Goal: Task Accomplishment & Management: Manage account settings

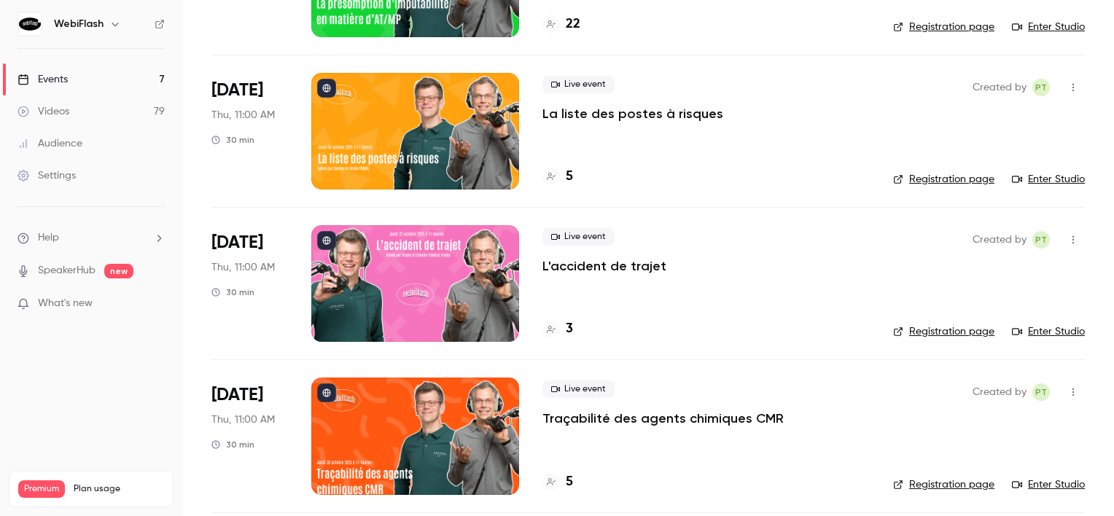
scroll to position [365, 0]
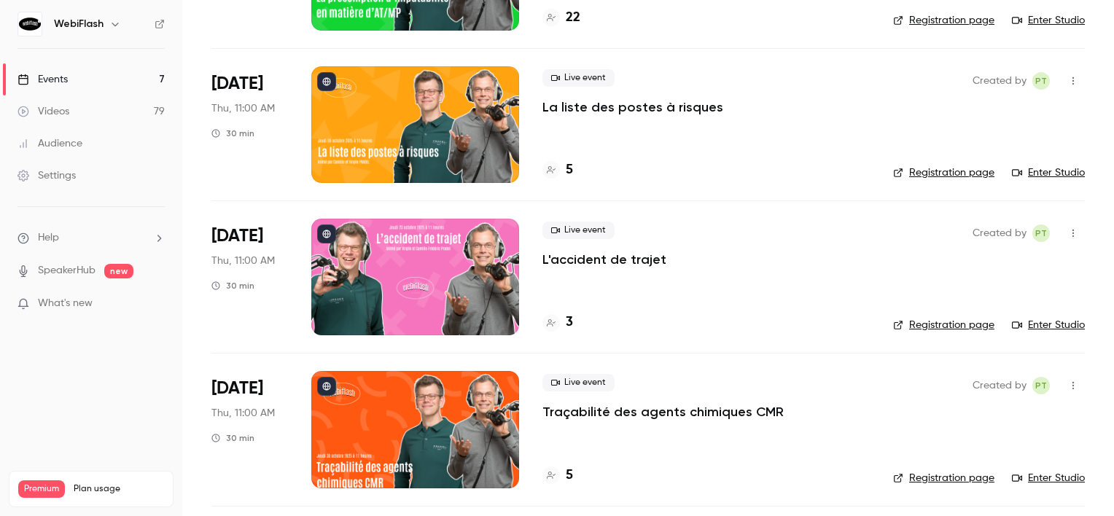
click at [436, 273] on div at bounding box center [415, 277] width 208 height 117
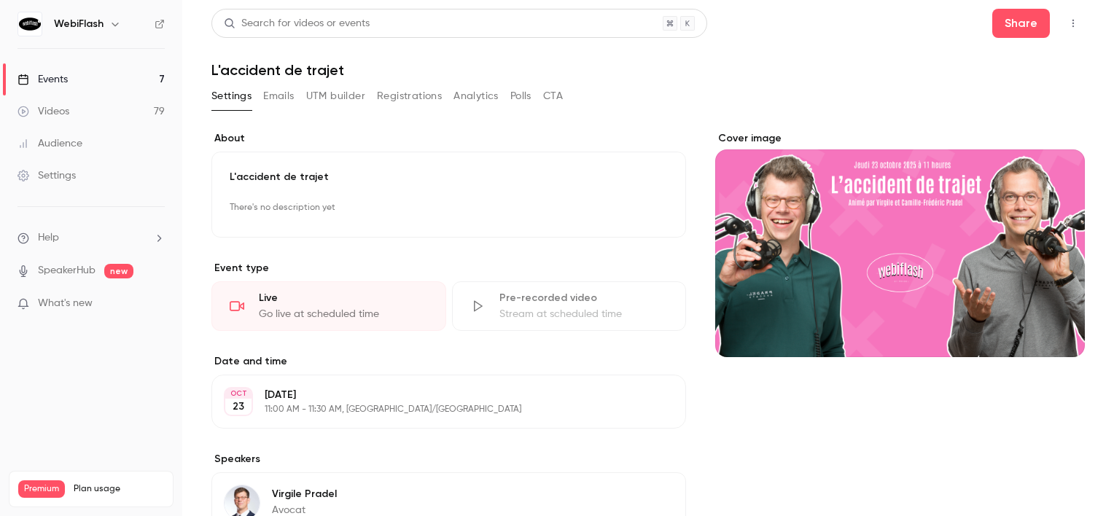
click at [1051, 327] on icon "Cover image" at bounding box center [1059, 331] width 16 height 12
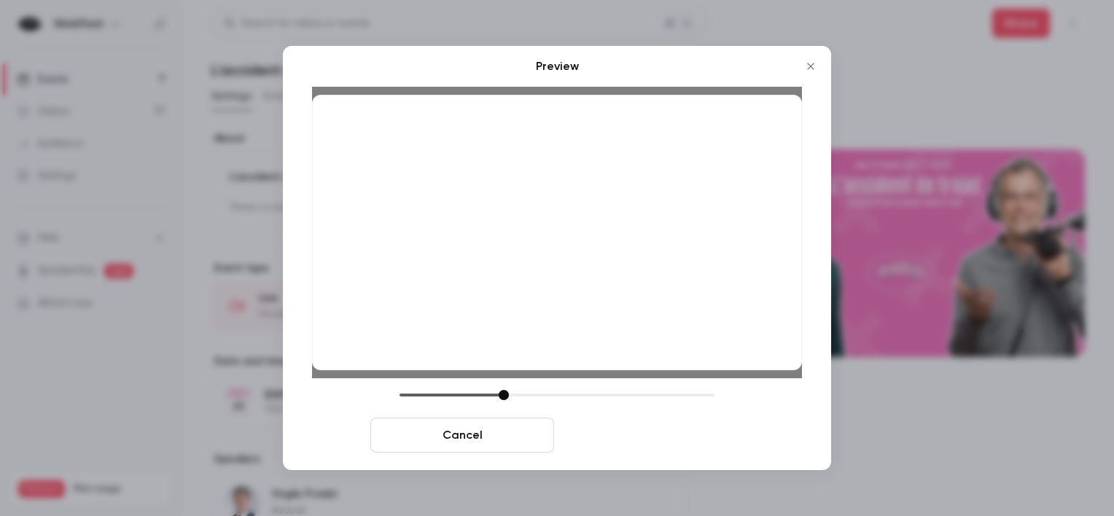
click at [646, 430] on button "Save cover" at bounding box center [652, 435] width 184 height 35
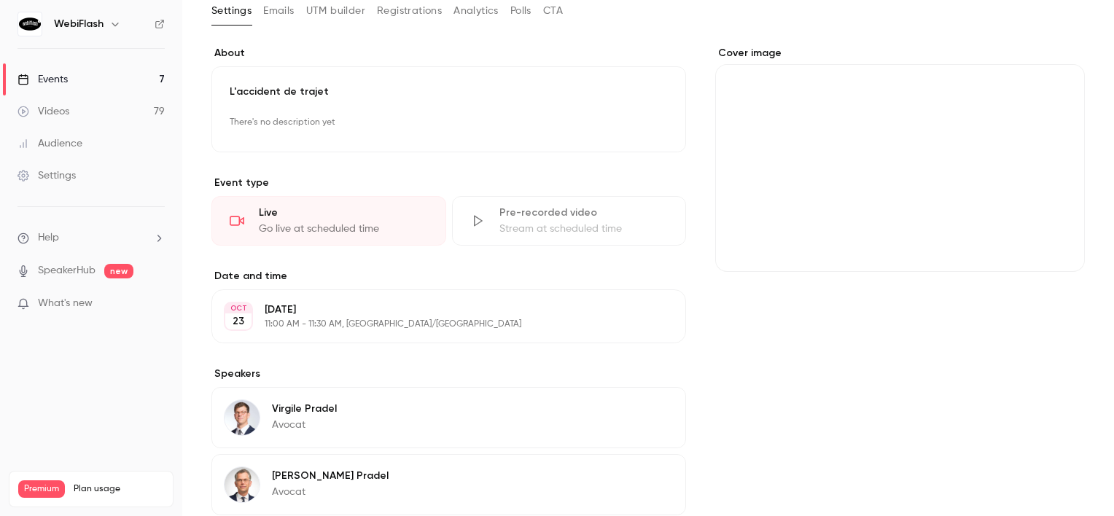
scroll to position [239, 0]
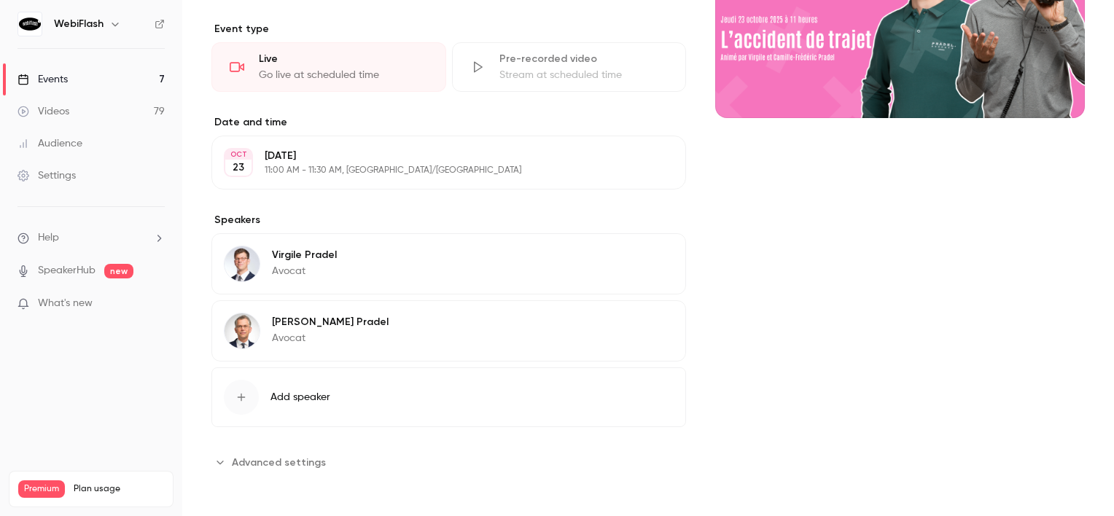
click at [359, 455] on section "**********" at bounding box center [448, 462] width 475 height 23
click at [320, 447] on div "**********" at bounding box center [448, 183] width 475 height 582
click at [315, 459] on span "Advanced settings" at bounding box center [279, 462] width 94 height 15
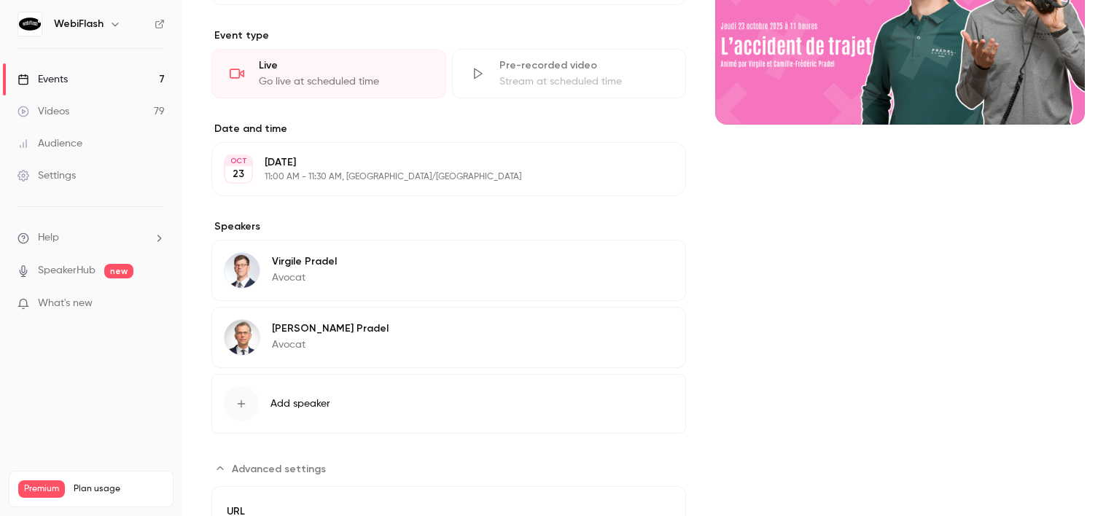
scroll to position [0, 0]
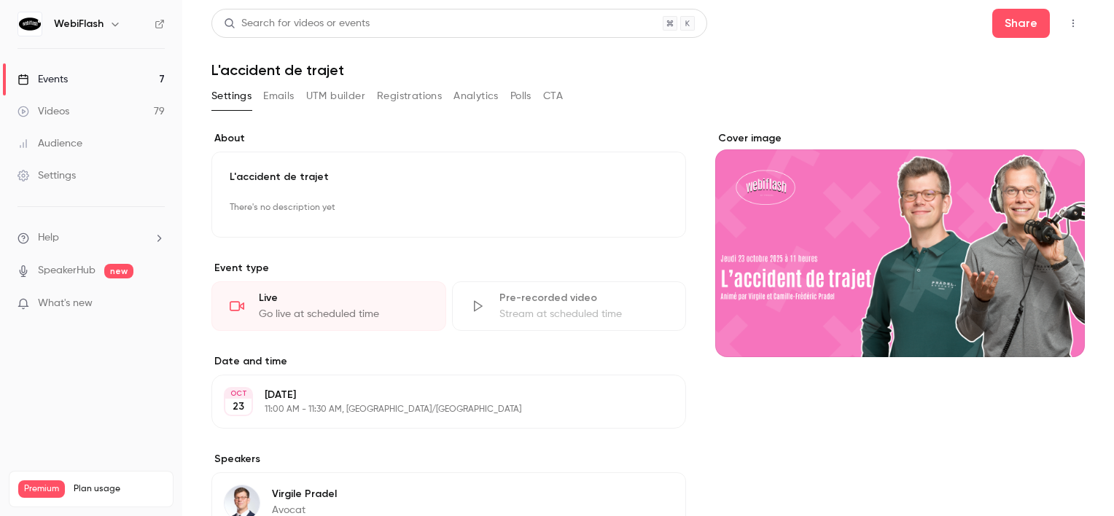
click at [143, 79] on link "Events 7" at bounding box center [91, 79] width 182 height 32
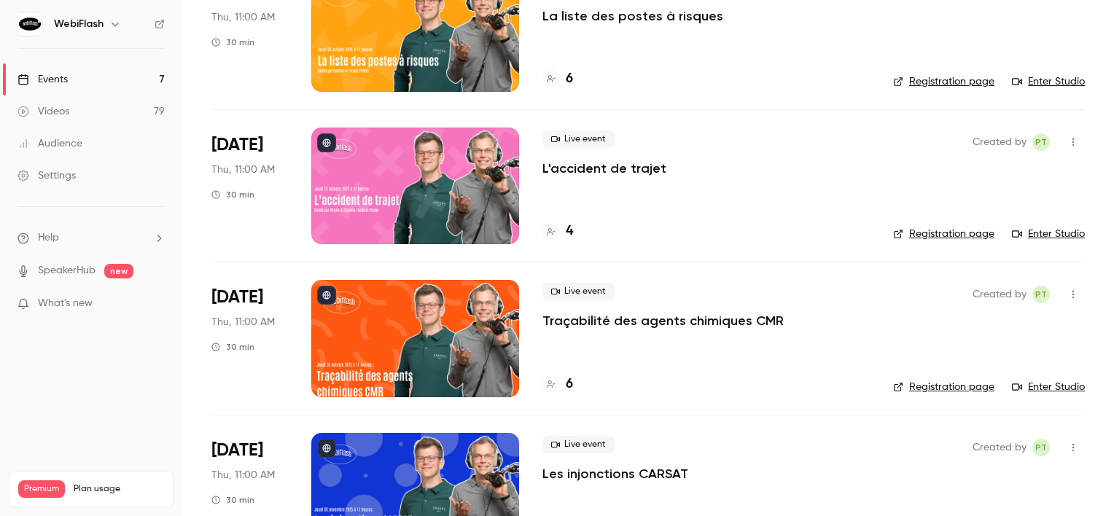
scroll to position [510, 0]
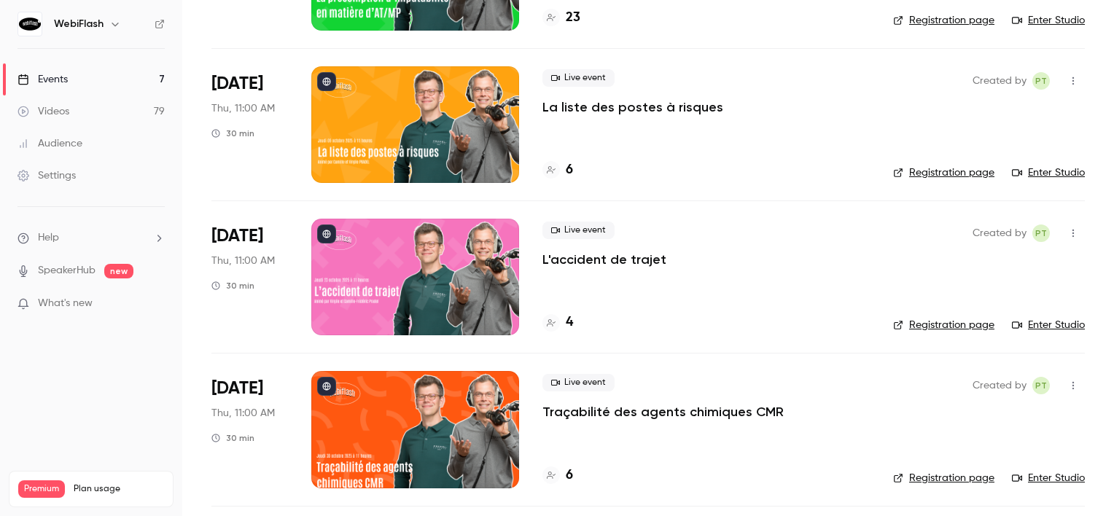
click at [429, 280] on div at bounding box center [415, 277] width 208 height 117
